Goal: Task Accomplishment & Management: Use online tool/utility

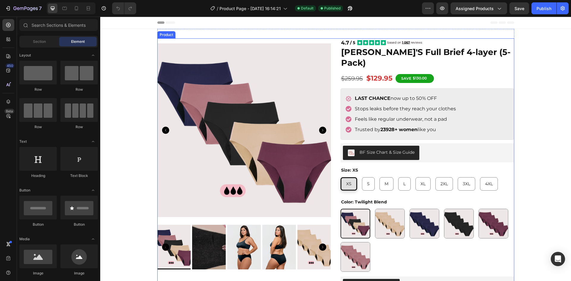
click at [334, 150] on div "Product Images Image [PERSON_NAME]'S Full Brief 4-layer (5-Pack) Product Title …" at bounding box center [335, 184] width 357 height 293
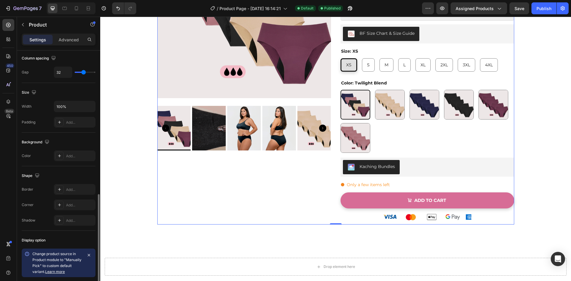
scroll to position [172, 0]
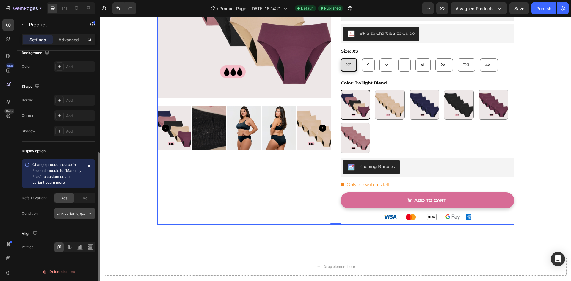
click at [76, 212] on span "Link variants, quantity <br> between same products" at bounding box center [100, 213] width 88 height 4
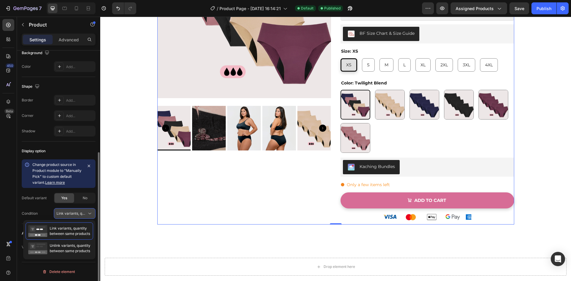
click at [76, 212] on span "Link variants, quantity <br> between same products" at bounding box center [100, 213] width 88 height 4
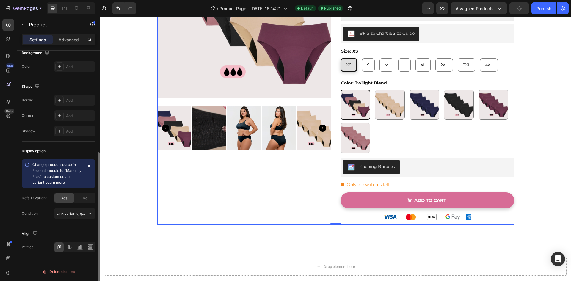
scroll to position [0, 0]
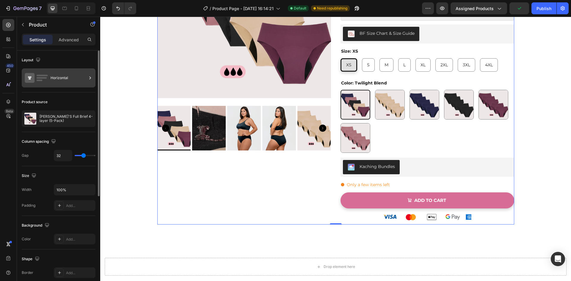
click at [61, 78] on div "Horizontal" at bounding box center [69, 78] width 36 height 14
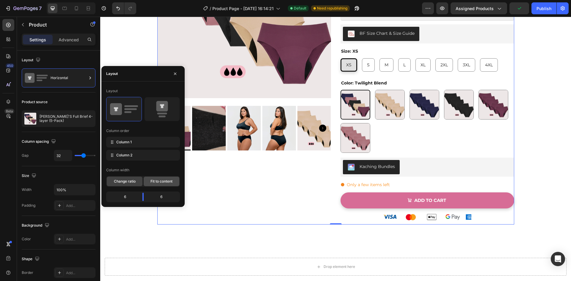
scroll to position [149, 0]
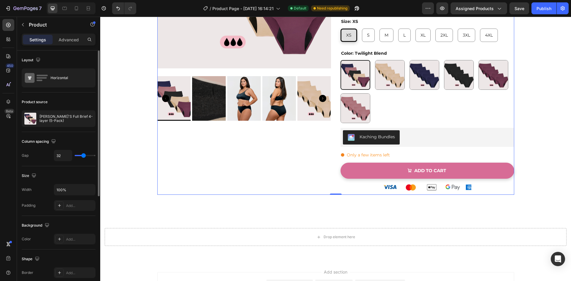
click at [68, 174] on div "Size" at bounding box center [59, 176] width 74 height 10
click at [65, 45] on div "Settings Advanced" at bounding box center [59, 40] width 74 height 12
click at [67, 42] on p "Advanced" at bounding box center [69, 40] width 20 height 6
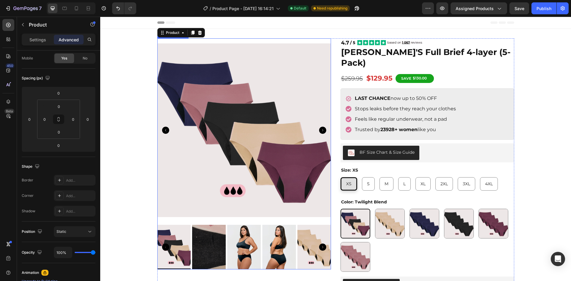
scroll to position [30, 0]
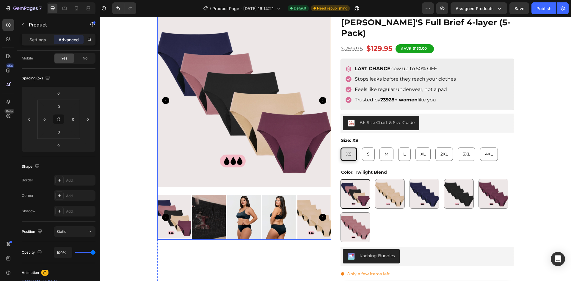
click at [299, 191] on img at bounding box center [244, 101] width 174 height 184
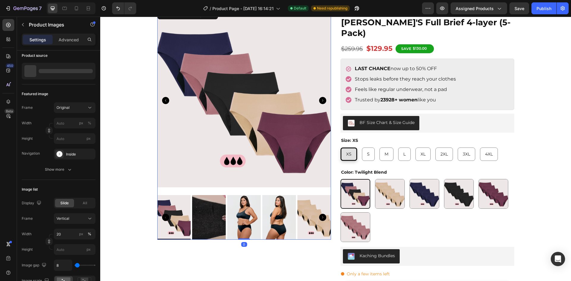
scroll to position [0, 0]
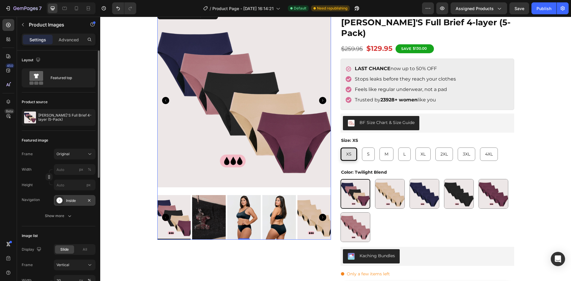
click at [62, 202] on icon at bounding box center [59, 200] width 6 height 6
click at [54, 231] on div "Image list" at bounding box center [59, 236] width 74 height 10
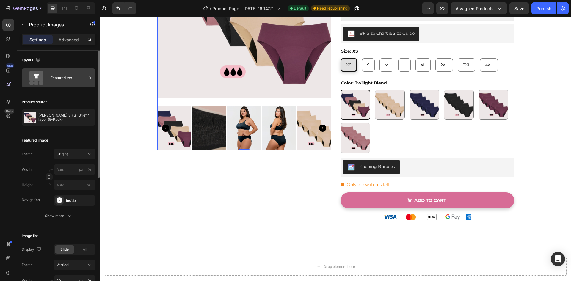
click at [66, 78] on div "Featured top" at bounding box center [69, 78] width 36 height 14
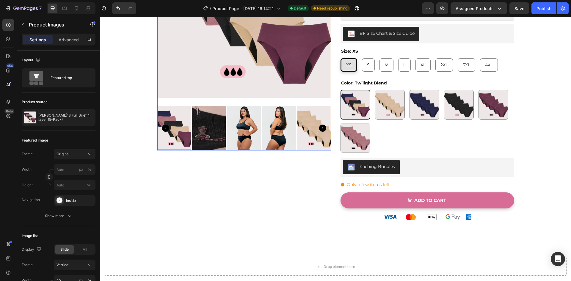
click at [0, 23] on div "450 Beta" at bounding box center [8, 149] width 17 height 264
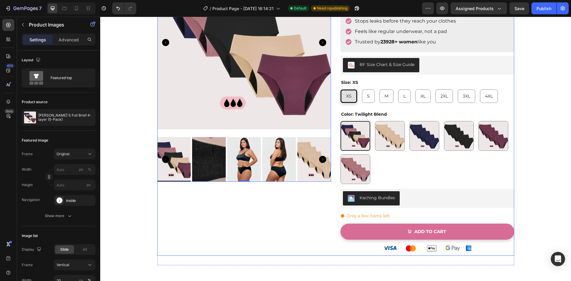
scroll to position [89, 0]
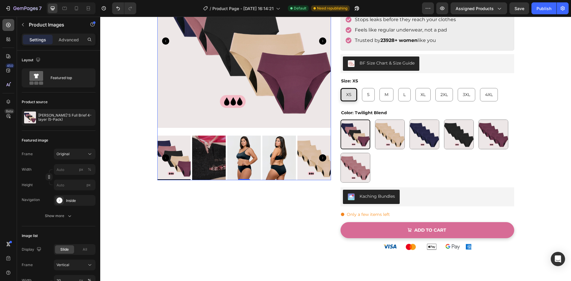
click at [6, 25] on icon at bounding box center [8, 25] width 6 height 6
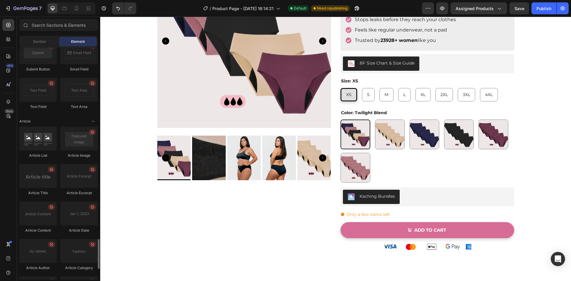
scroll to position [1569, 0]
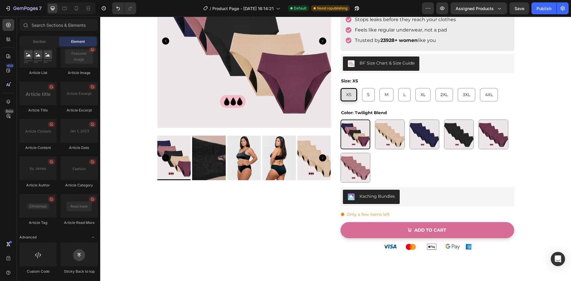
click at [10, 31] on div "450 Beta" at bounding box center [8, 128] width 12 height 219
click at [9, 28] on icon at bounding box center [8, 25] width 6 height 6
click at [7, 55] on icon at bounding box center [8, 56] width 6 height 6
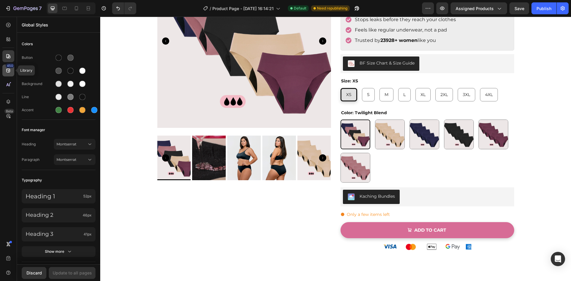
click at [11, 70] on icon at bounding box center [8, 70] width 6 height 6
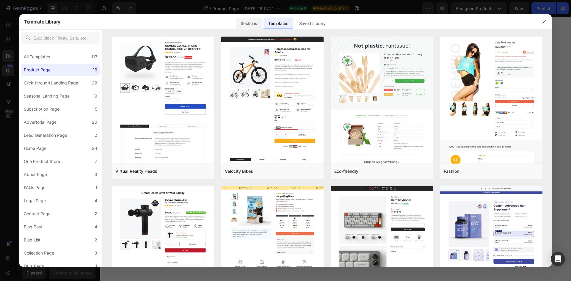
click at [251, 20] on div "Sections" at bounding box center [249, 24] width 26 height 12
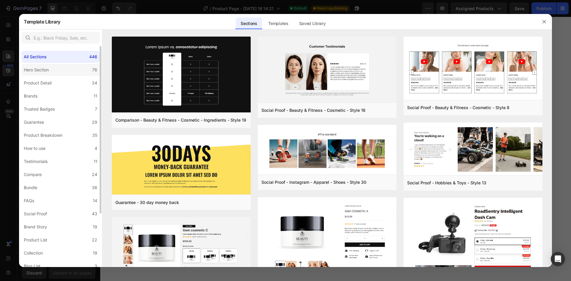
click at [63, 70] on label "Hero Section 76" at bounding box center [60, 70] width 78 height 12
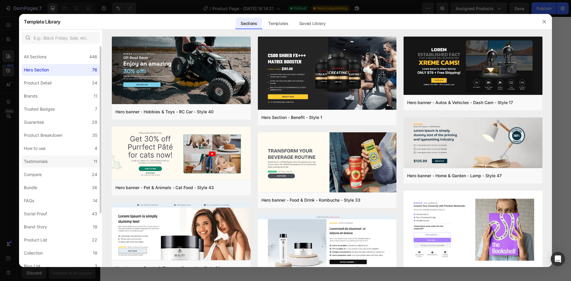
scroll to position [70, 0]
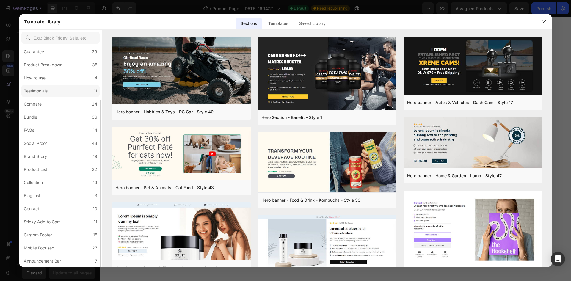
click at [62, 98] on label "Compare 24" at bounding box center [60, 104] width 78 height 12
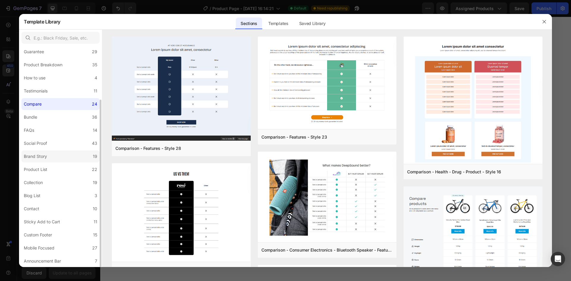
click at [57, 156] on label "Brand Story 19" at bounding box center [60, 156] width 78 height 12
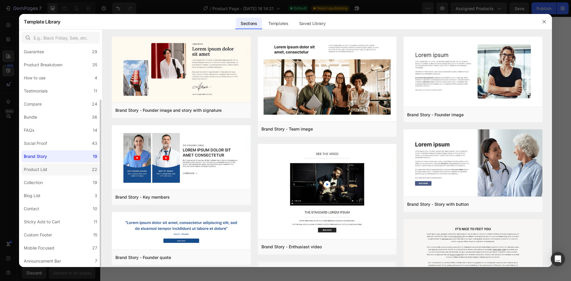
click at [49, 168] on div "Product List" at bounding box center [37, 169] width 26 height 7
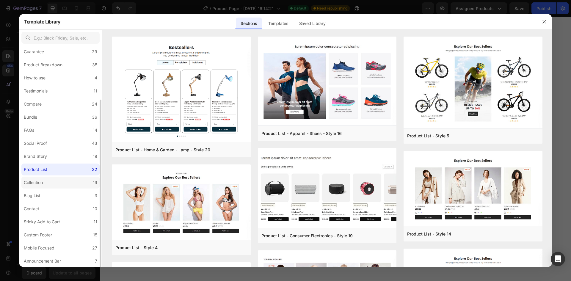
click at [54, 183] on label "Collection 19" at bounding box center [60, 183] width 78 height 12
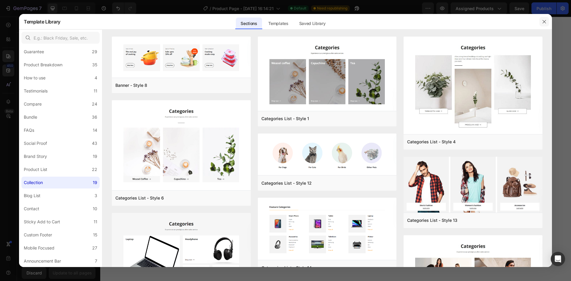
click at [542, 26] on button "button" at bounding box center [544, 22] width 10 height 10
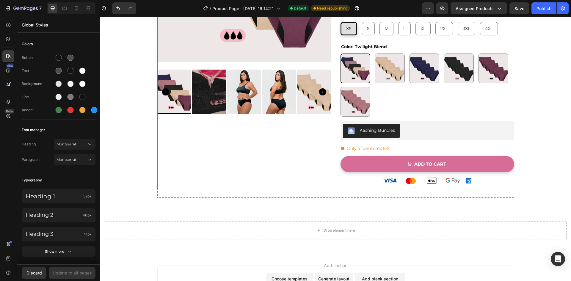
scroll to position [149, 0]
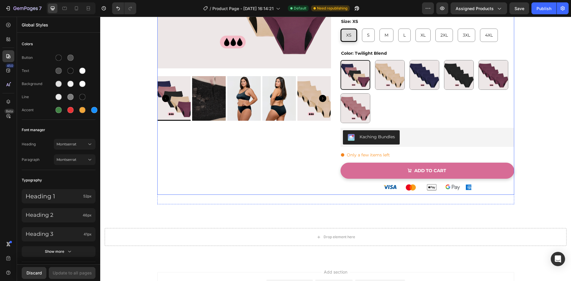
click at [259, 167] on div "Product Images" at bounding box center [244, 42] width 174 height 305
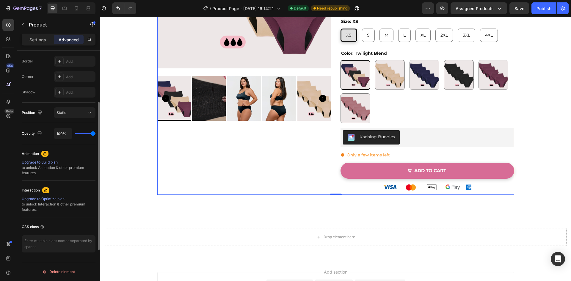
scroll to position [0, 0]
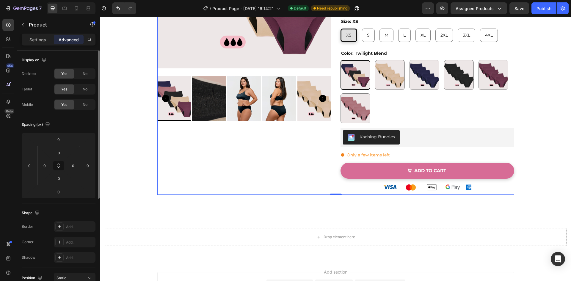
click at [42, 33] on div "Product" at bounding box center [51, 25] width 68 height 17
click at [42, 40] on p "Settings" at bounding box center [37, 40] width 17 height 6
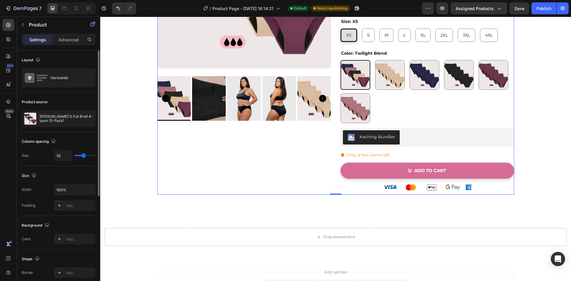
scroll to position [30, 0]
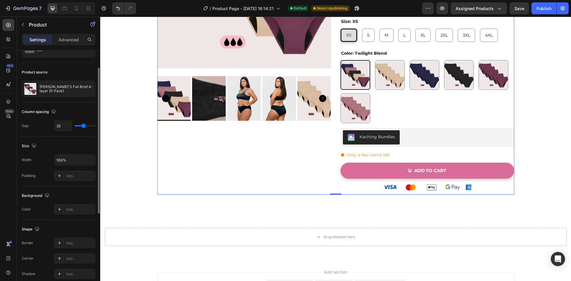
type input "31"
type input "0"
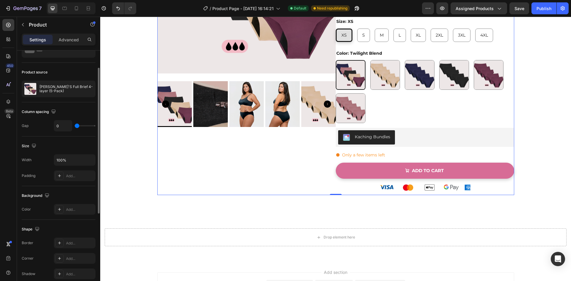
drag, startPoint x: 85, startPoint y: 125, endPoint x: 68, endPoint y: 124, distance: 16.7
type input "0"
click at [75, 125] on input "range" at bounding box center [85, 125] width 21 height 1
type input "4"
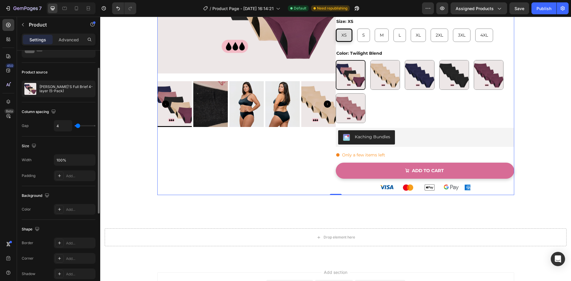
type input "16"
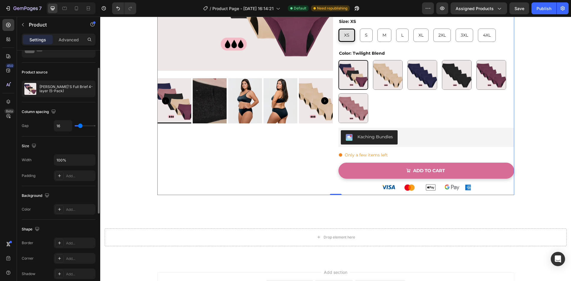
type input "18"
type input "19"
type input "21"
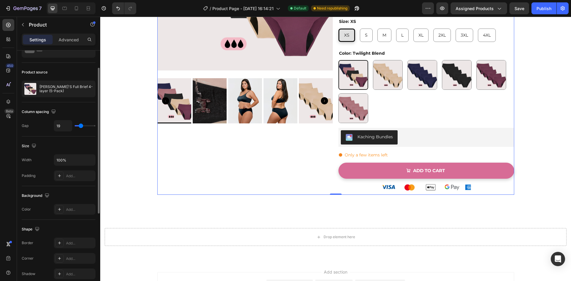
type input "21"
type input "22"
type input "34"
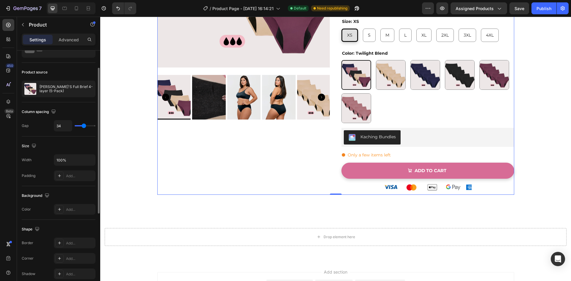
type input "39"
type input "40"
type input "41"
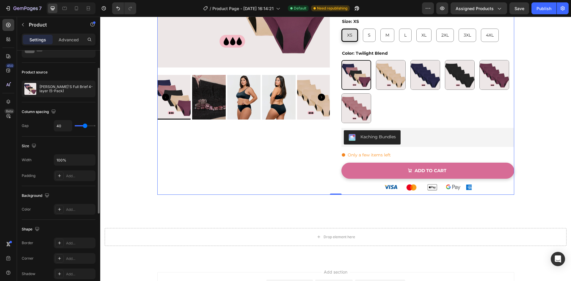
type input "41"
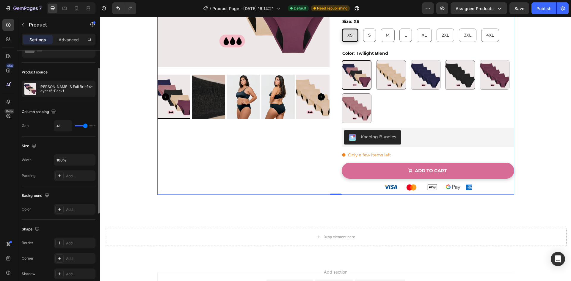
type input "43"
type input "41"
type input "36"
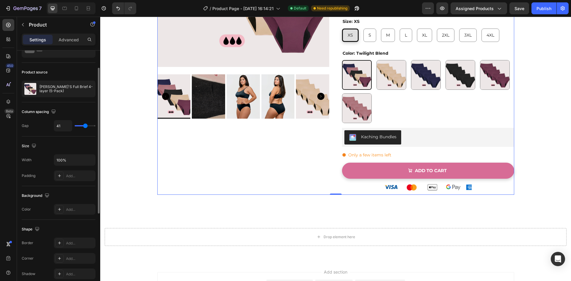
type input "36"
type input "25"
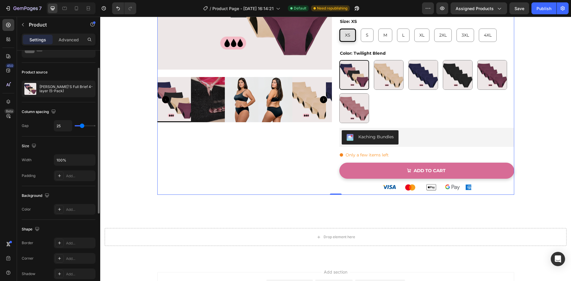
type input "22"
type input "19"
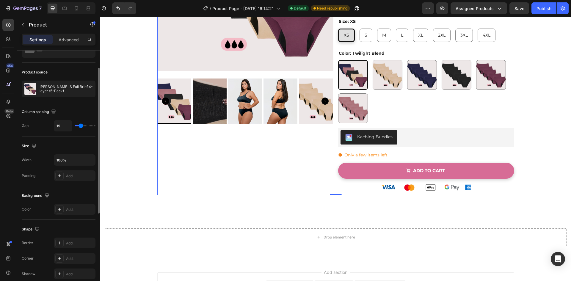
type input "16"
type input "12"
type input "10"
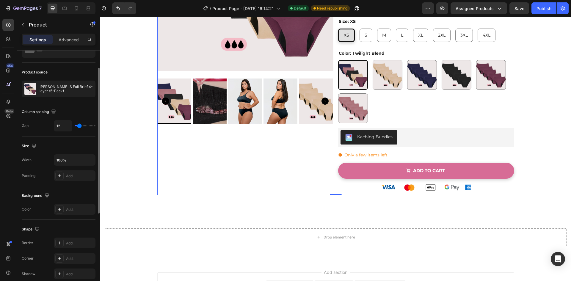
type input "10"
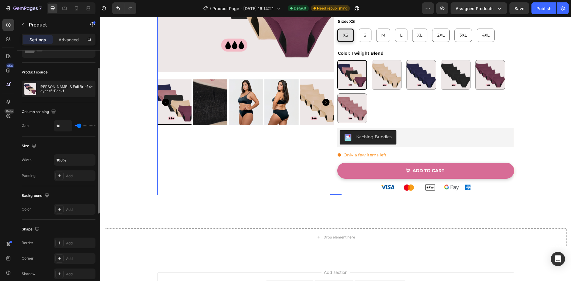
type input "9"
click at [79, 126] on input "range" at bounding box center [85, 125] width 21 height 1
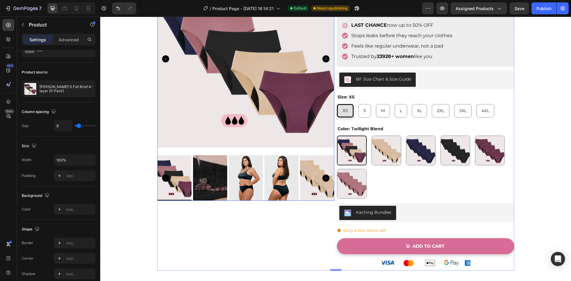
scroll to position [59, 0]
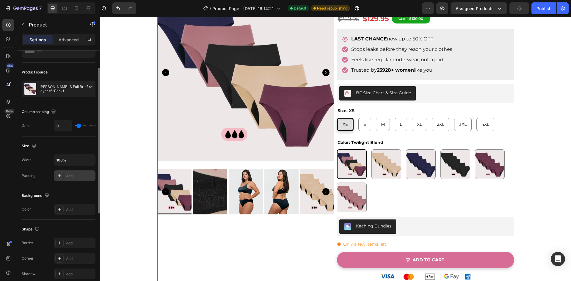
click at [76, 178] on div "Add..." at bounding box center [80, 175] width 28 height 5
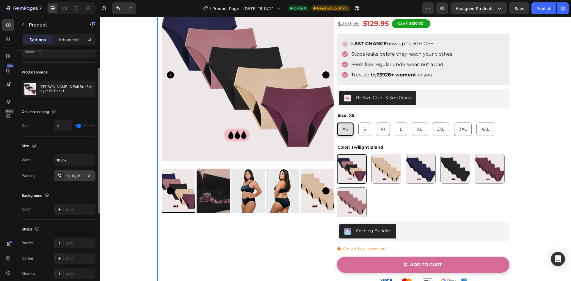
click at [44, 156] on div "Width 100%" at bounding box center [59, 159] width 74 height 11
click at [61, 175] on icon at bounding box center [59, 175] width 5 height 5
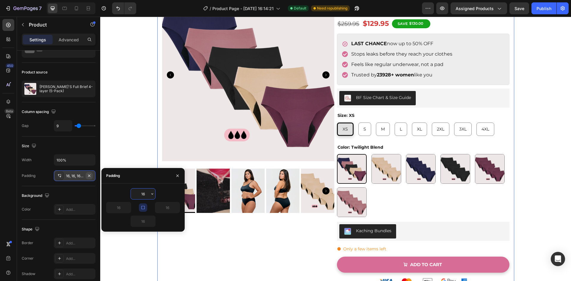
click at [87, 176] on icon "button" at bounding box center [89, 175] width 5 height 5
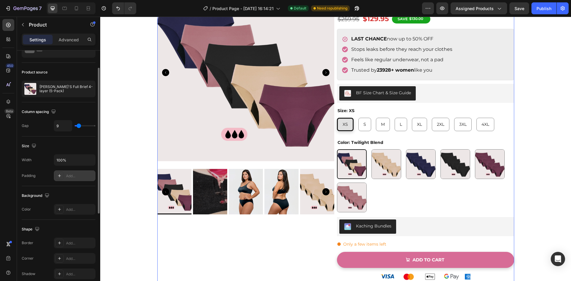
type input "18"
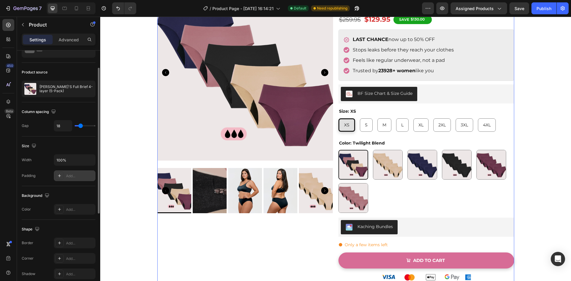
type input "19"
type input "22"
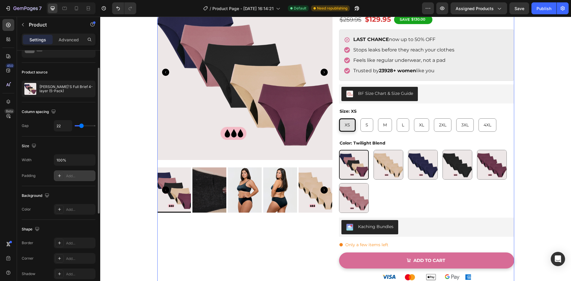
scroll to position [59, 0]
type input "21"
click at [81, 126] on input "range" at bounding box center [85, 125] width 21 height 1
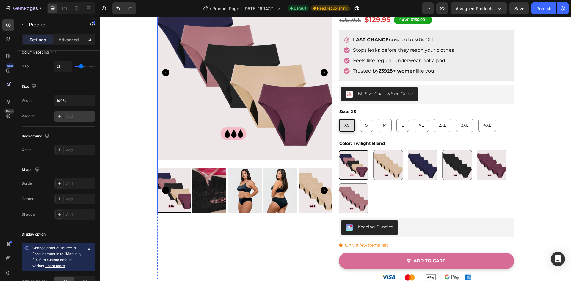
scroll to position [0, 0]
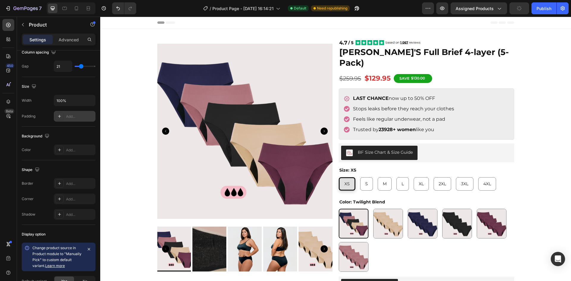
click at [542, 108] on div "Product Images Image [PERSON_NAME]'S Full Brief 4-layer (5-Pack) Product Title …" at bounding box center [335, 219] width 471 height 380
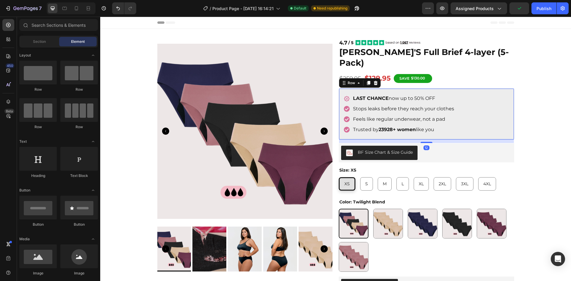
click at [507, 111] on div "LAST CHANCE now up to 50% OFF Item List Stops leaks before they reach your clot…" at bounding box center [426, 113] width 175 height 51
click at [553, 104] on div "Product Images Image [PERSON_NAME]'S Full Brief 4-layer (5-Pack) Product Title …" at bounding box center [335, 219] width 471 height 380
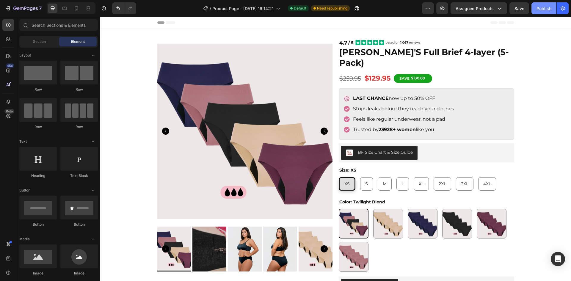
click at [543, 10] on div "Publish" at bounding box center [543, 8] width 15 height 6
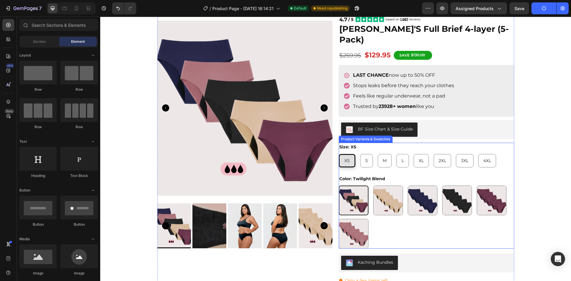
scroll to position [59, 0]
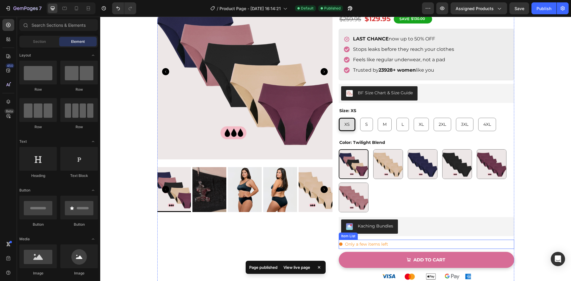
click at [405, 240] on div "Only a few items left" at bounding box center [426, 244] width 175 height 9
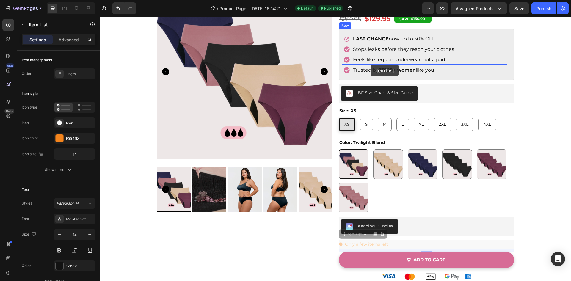
drag, startPoint x: 399, startPoint y: 235, endPoint x: 371, endPoint y: 65, distance: 172.5
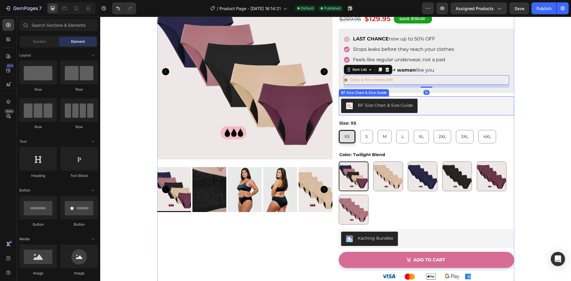
click at [514, 80] on section "Product Images Image [PERSON_NAME]'S Full Brief 4-layer (5-Pack) Product Title …" at bounding box center [336, 131] width 366 height 324
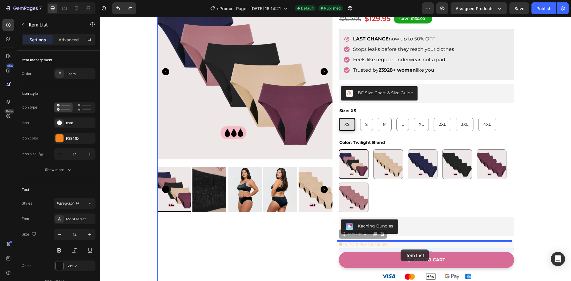
drag, startPoint x: 400, startPoint y: 229, endPoint x: 401, endPoint y: 249, distance: 20.2
click at [401, 249] on div "Header Product Images Image [PERSON_NAME]'S Full Brief 4-layer (5-Pack) Product…" at bounding box center [335, 189] width 471 height 464
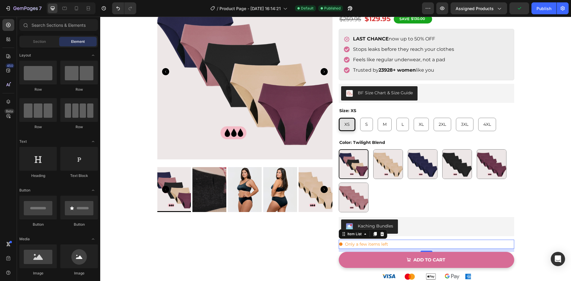
click at [523, 174] on div "Product Images Image [PERSON_NAME]'S Full Brief 4-layer (5-Pack) Product Title …" at bounding box center [335, 159] width 471 height 380
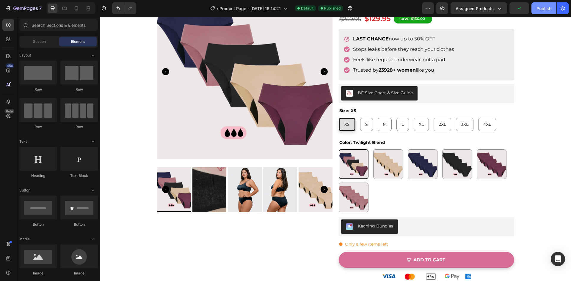
click at [547, 12] on button "Publish" at bounding box center [543, 8] width 25 height 12
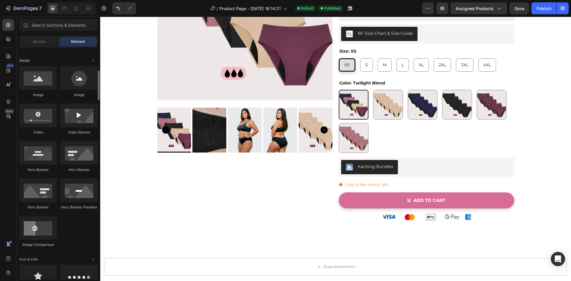
scroll to position [149, 0]
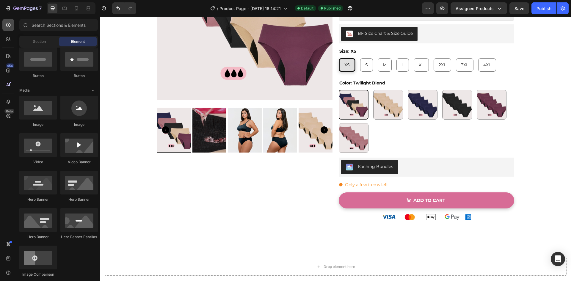
click at [10, 29] on div at bounding box center [8, 25] width 12 height 12
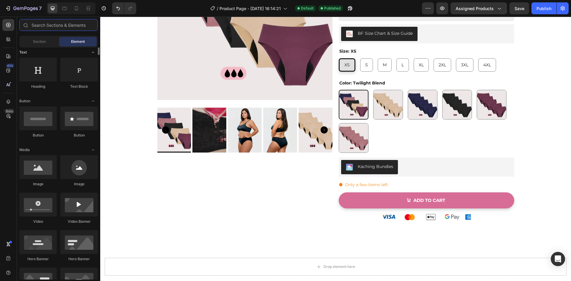
scroll to position [59, 0]
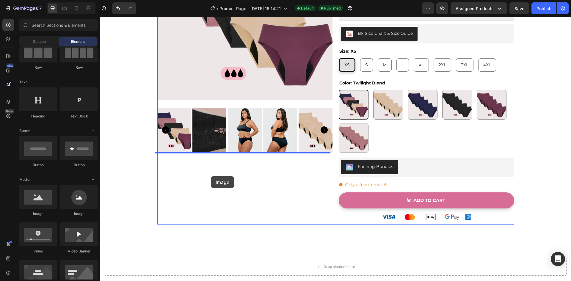
drag, startPoint x: 146, startPoint y: 213, endPoint x: 211, endPoint y: 176, distance: 74.5
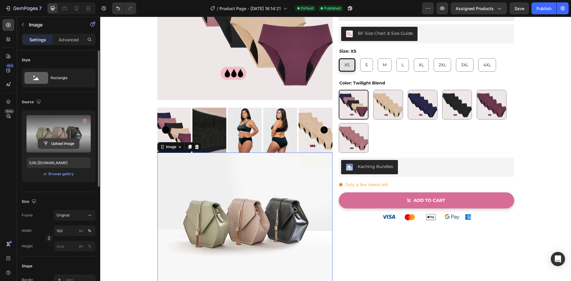
click at [65, 139] on input "file" at bounding box center [58, 144] width 41 height 10
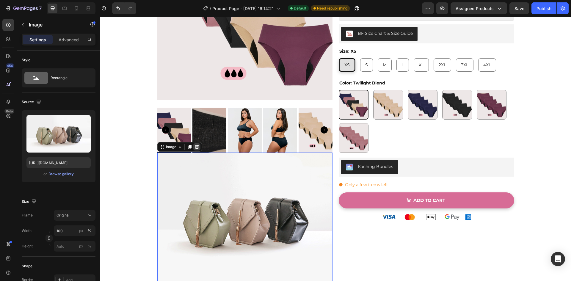
click at [195, 148] on icon at bounding box center [197, 147] width 4 height 4
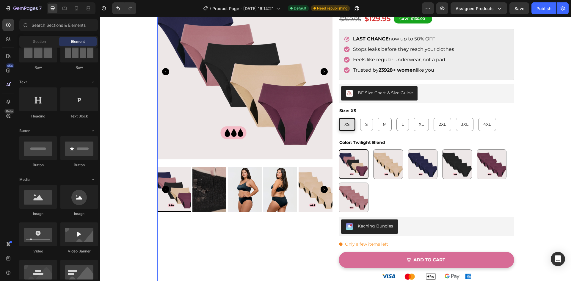
click at [192, 226] on div "Product Images" at bounding box center [244, 131] width 175 height 305
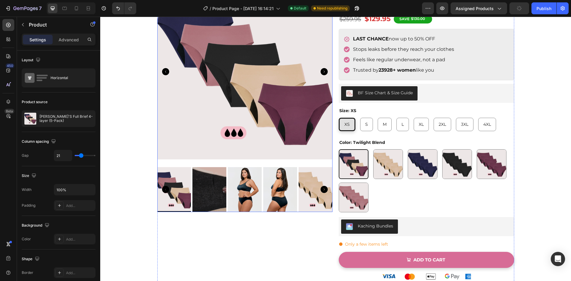
click at [205, 159] on img at bounding box center [244, 72] width 175 height 186
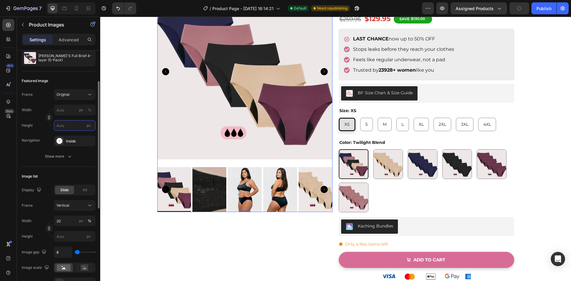
click at [67, 126] on input "px" at bounding box center [75, 125] width 42 height 11
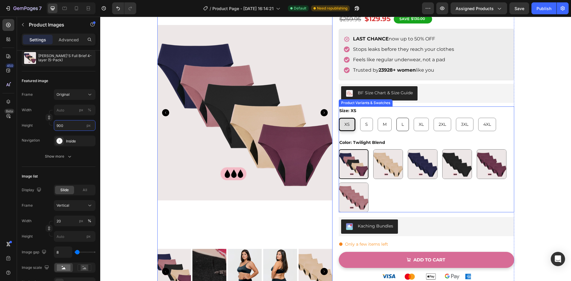
scroll to position [119, 0]
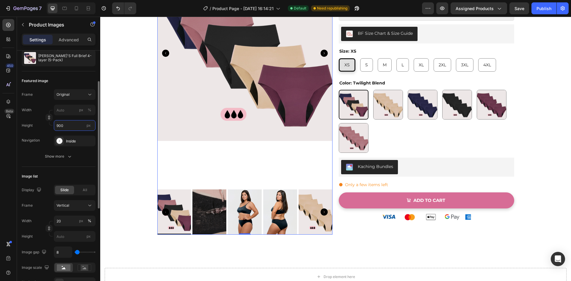
click at [71, 127] on input "900" at bounding box center [75, 125] width 42 height 11
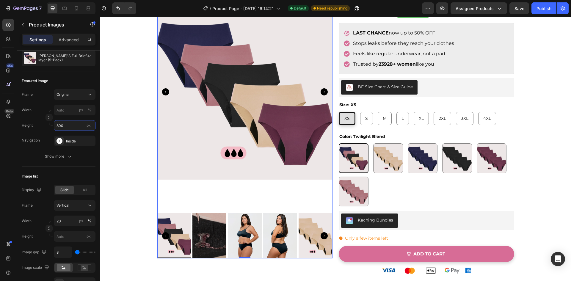
scroll to position [59, 0]
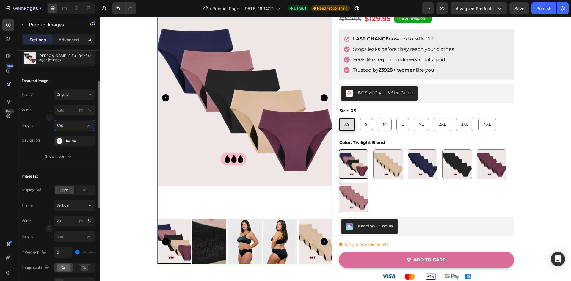
click at [67, 127] on input "800" at bounding box center [75, 125] width 42 height 11
type input "700"
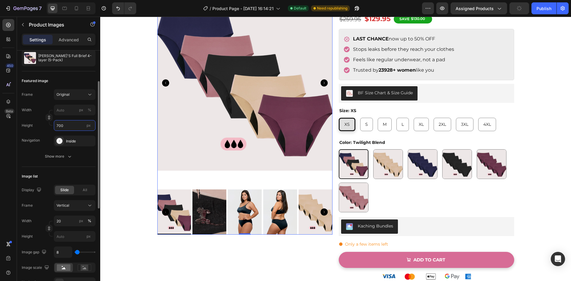
scroll to position [0, 0]
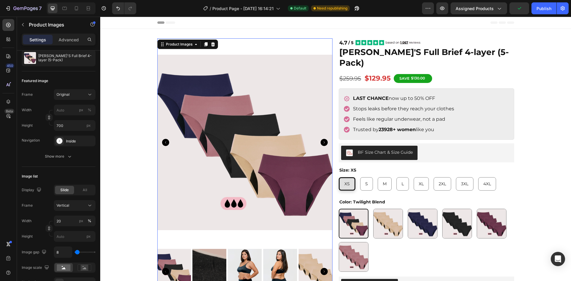
click at [541, 106] on div "Product Images 0 Image [PERSON_NAME]'S Full Brief 4-layer (5-Pack) Product Titl…" at bounding box center [335, 219] width 471 height 380
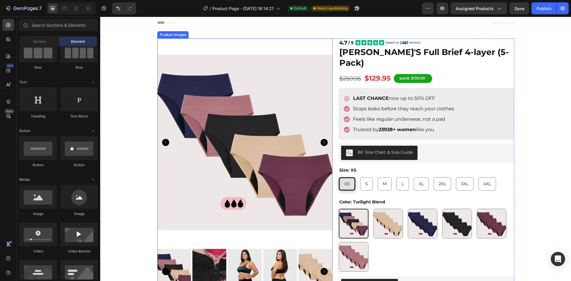
click at [200, 53] on img at bounding box center [244, 142] width 175 height 208
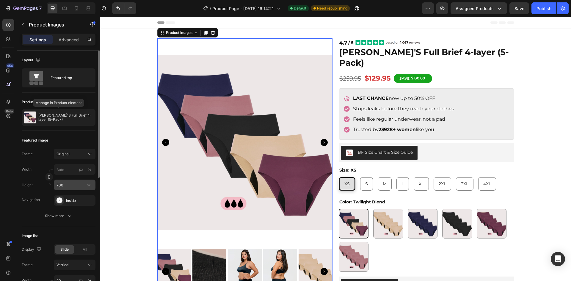
scroll to position [59, 0]
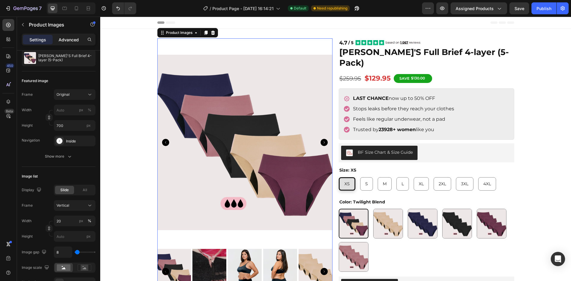
click at [69, 40] on p "Advanced" at bounding box center [69, 40] width 20 height 6
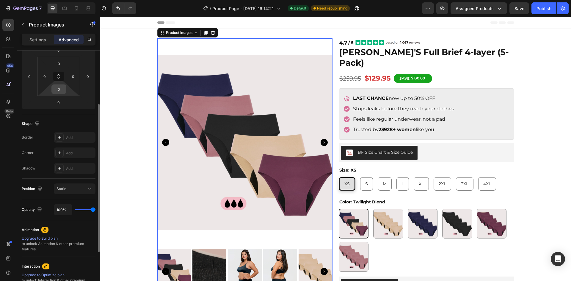
scroll to position [30, 0]
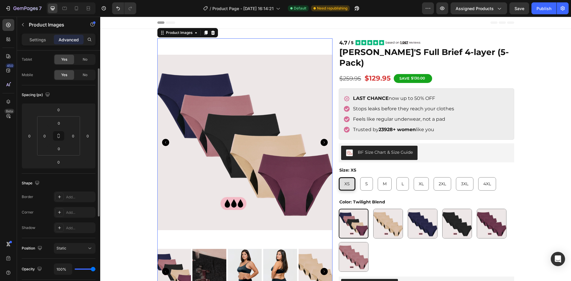
click at [43, 40] on p "Settings" at bounding box center [37, 40] width 17 height 6
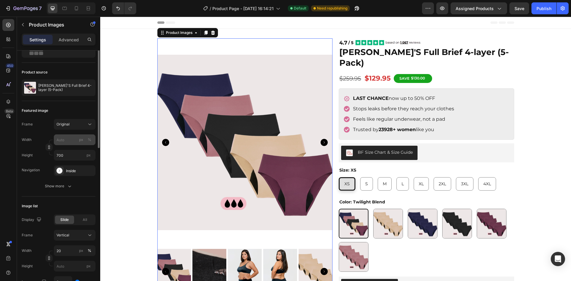
scroll to position [0, 0]
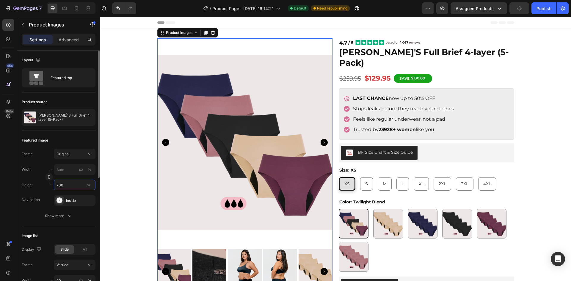
click at [67, 189] on input "700" at bounding box center [75, 185] width 42 height 11
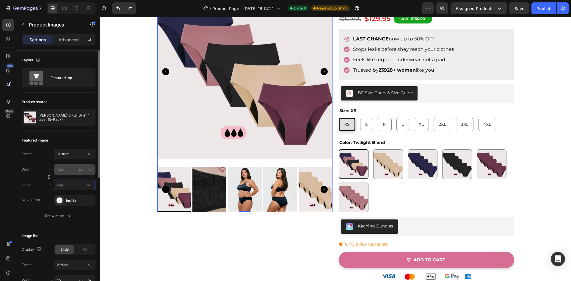
scroll to position [59, 0]
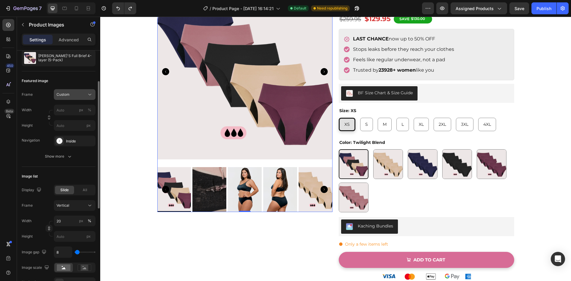
click at [65, 92] on span "Custom" at bounding box center [62, 94] width 13 height 5
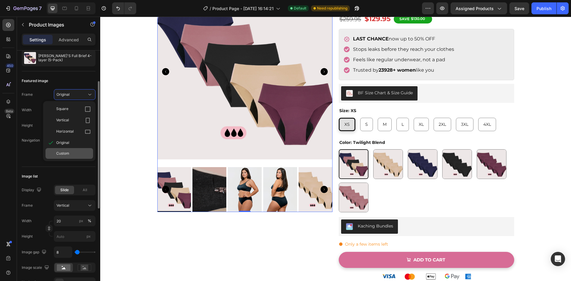
click at [72, 154] on div "Custom" at bounding box center [73, 153] width 34 height 5
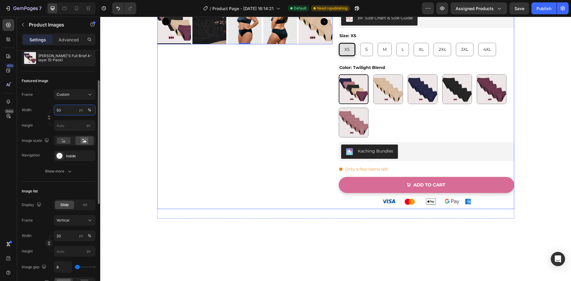
scroll to position [0, 0]
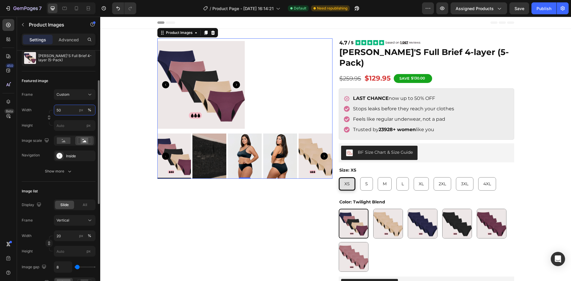
click at [70, 110] on input "50" at bounding box center [75, 110] width 42 height 11
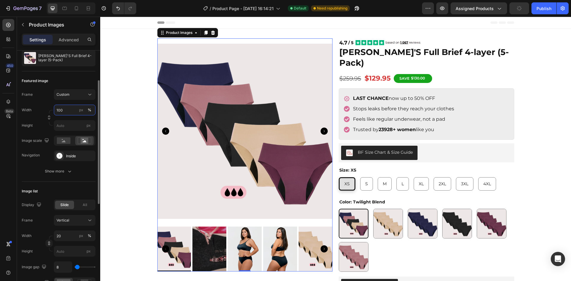
type input "100"
click at [73, 136] on div at bounding box center [63, 140] width 18 height 9
click at [70, 126] on input "px" at bounding box center [75, 125] width 42 height 11
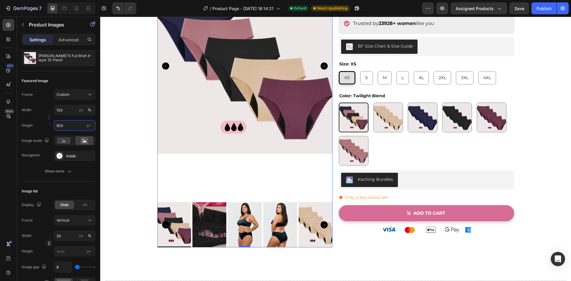
scroll to position [149, 0]
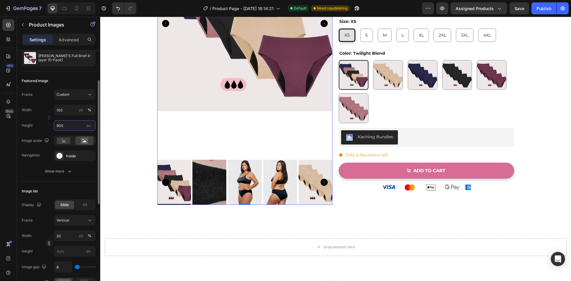
click at [61, 126] on input "900" at bounding box center [75, 125] width 42 height 11
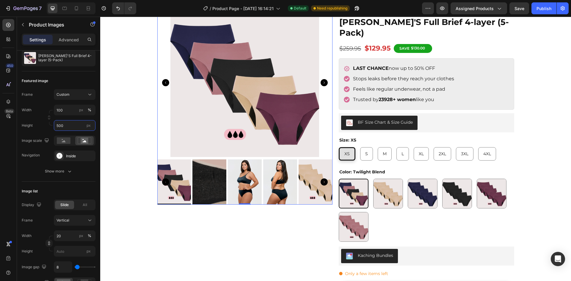
scroll to position [30, 0]
click at [59, 125] on input "500" at bounding box center [75, 125] width 42 height 11
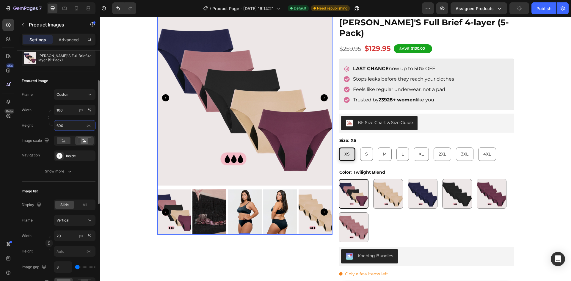
scroll to position [0, 0]
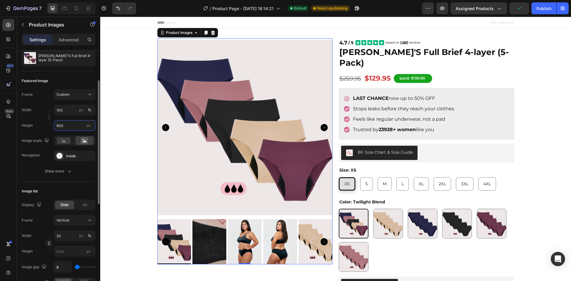
click at [60, 127] on input "600" at bounding box center [75, 125] width 42 height 11
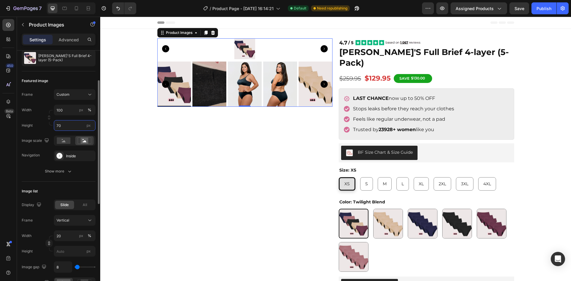
type input "700"
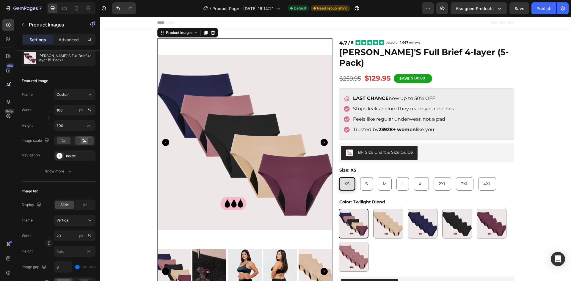
click at [547, 115] on div "Product Images 0 Image [PERSON_NAME]'S Full Brief 4-layer (5-Pack) Product Titl…" at bounding box center [335, 219] width 471 height 380
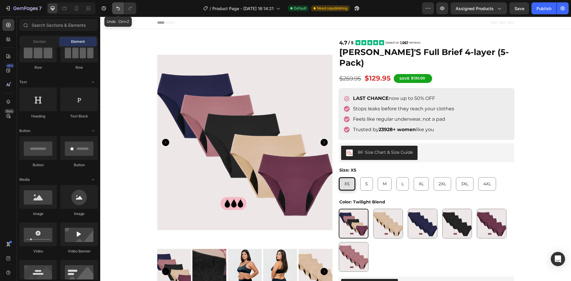
click at [120, 6] on icon "Undo/Redo" at bounding box center [118, 8] width 6 height 6
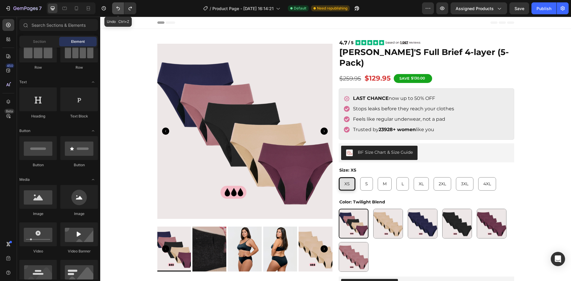
click at [117, 8] on icon "Undo/Redo" at bounding box center [118, 9] width 4 height 4
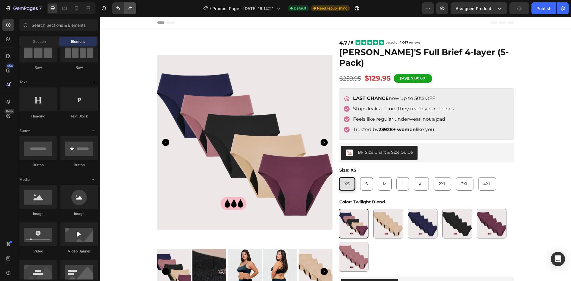
click at [134, 7] on button "Undo/Redo" at bounding box center [130, 8] width 12 height 12
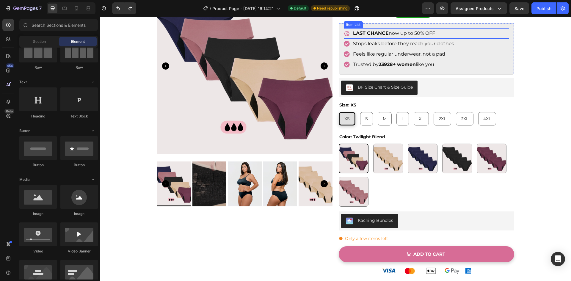
scroll to position [89, 0]
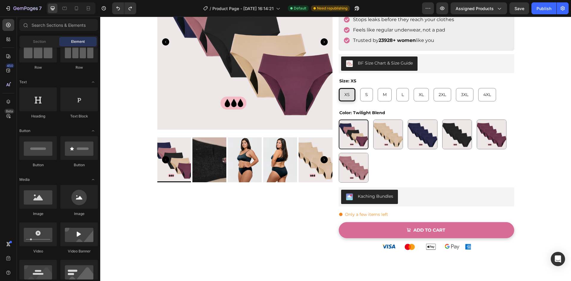
click at [530, 89] on div "Product Images Image [PERSON_NAME]'S Full Brief 4-layer (5-Pack) Product Title …" at bounding box center [335, 130] width 471 height 380
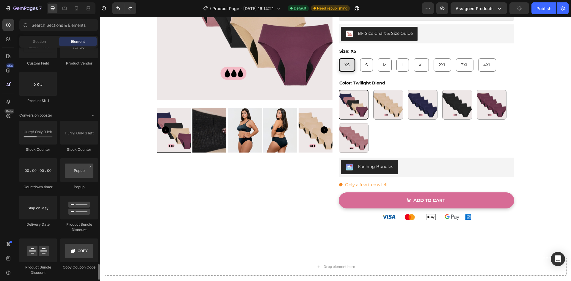
scroll to position [1249, 0]
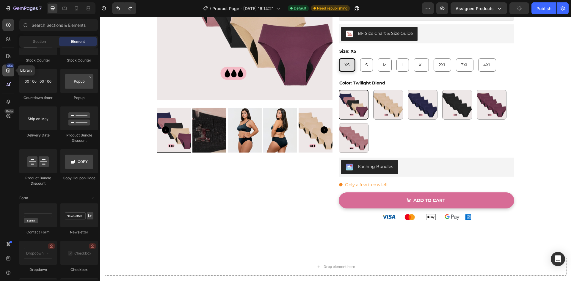
click at [10, 70] on icon at bounding box center [8, 71] width 4 height 4
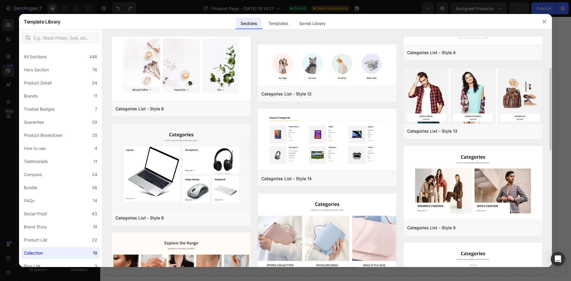
scroll to position [178, 0]
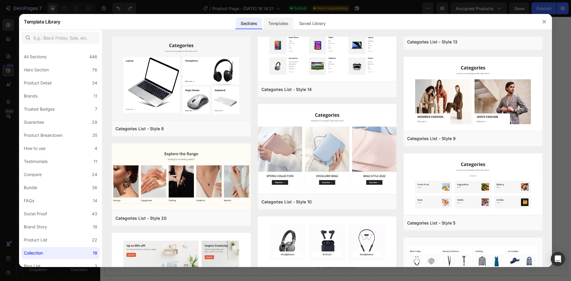
click at [276, 27] on div "Templates" at bounding box center [277, 24] width 29 height 12
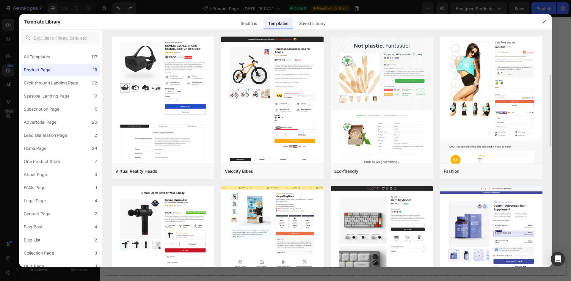
scroll to position [30, 0]
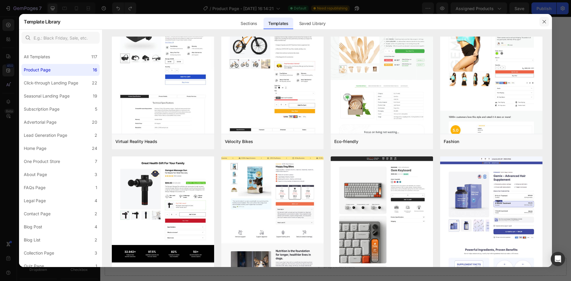
click at [545, 22] on icon "button" at bounding box center [544, 21] width 5 height 5
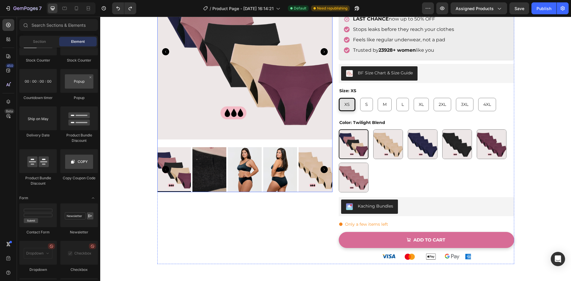
scroll to position [89, 0]
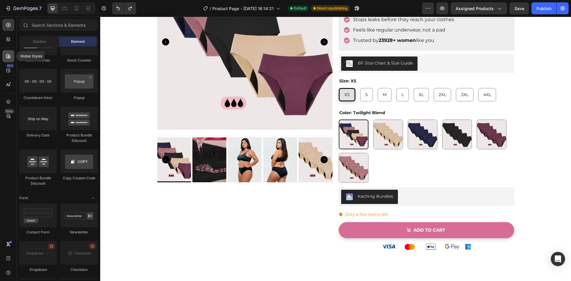
click at [3, 57] on div at bounding box center [8, 56] width 12 height 12
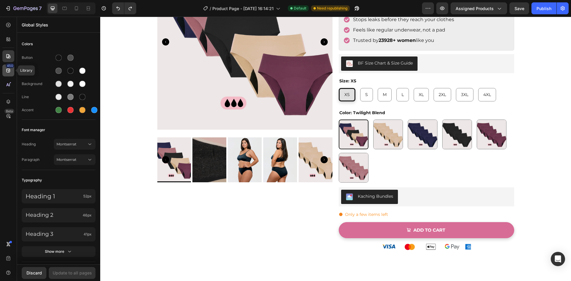
click at [8, 70] on icon at bounding box center [8, 71] width 4 height 4
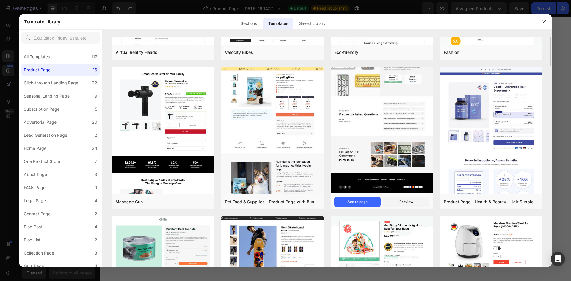
scroll to position [0, 0]
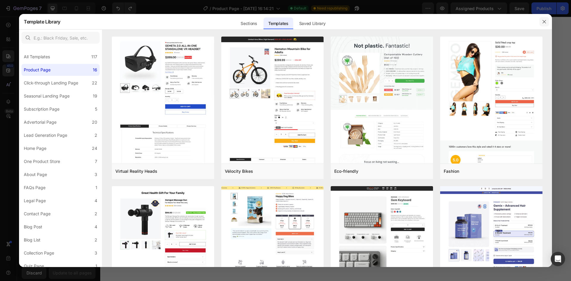
click at [547, 21] on button "button" at bounding box center [544, 22] width 10 height 10
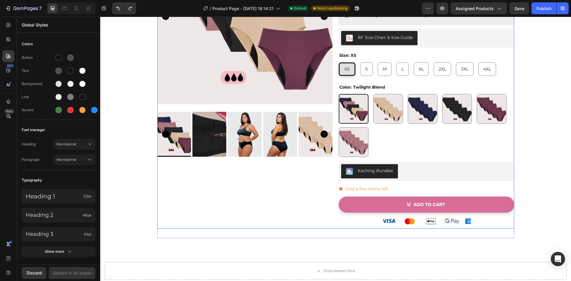
scroll to position [119, 0]
